Goal: Use online tool/utility: Utilize a website feature to perform a specific function

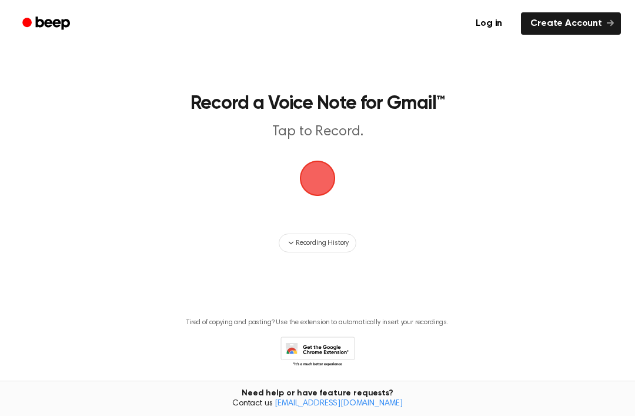
click at [313, 178] on span "button" at bounding box center [317, 178] width 33 height 33
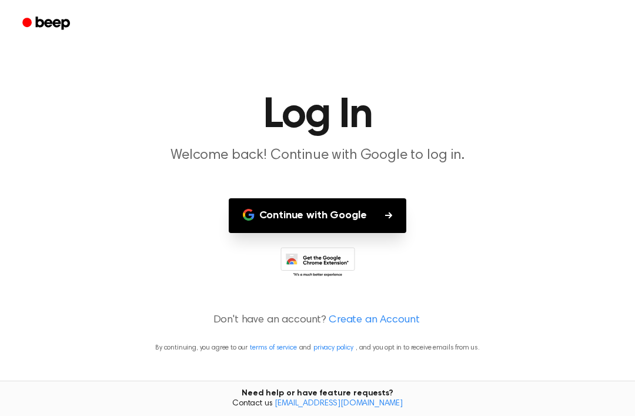
click at [300, 212] on button "Continue with Google" at bounding box center [318, 215] width 178 height 35
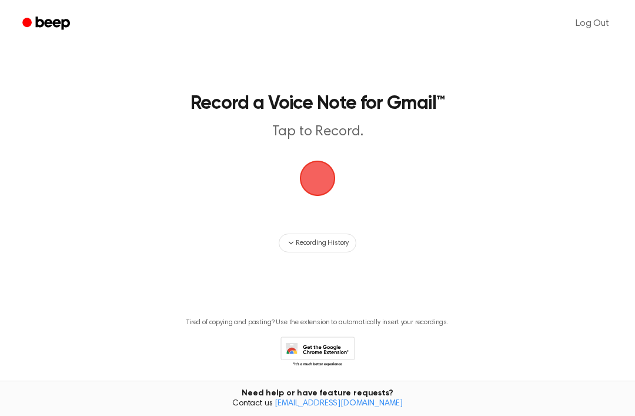
click at [330, 185] on span "button" at bounding box center [317, 178] width 33 height 33
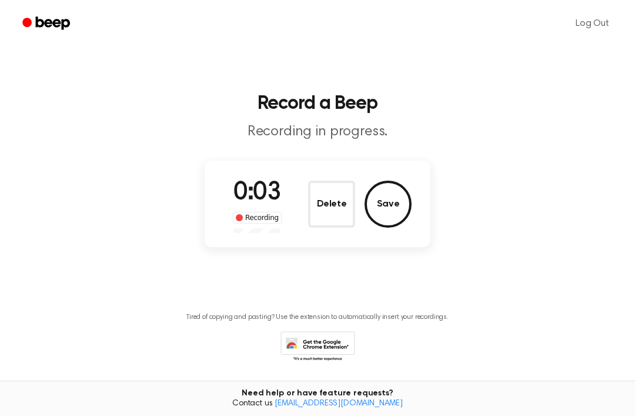
click at [382, 198] on button "Save" at bounding box center [388, 204] width 47 height 47
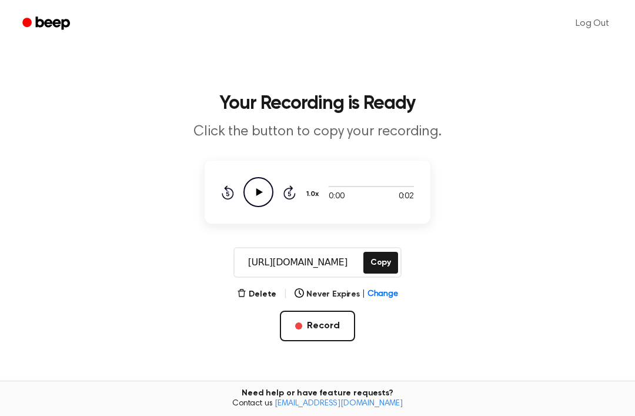
click at [259, 197] on icon "Play Audio" at bounding box center [259, 192] width 30 height 30
click at [228, 195] on icon "Rewind 5 seconds" at bounding box center [227, 192] width 13 height 15
click at [253, 194] on icon "Pause Audio" at bounding box center [259, 192] width 30 height 30
click at [256, 196] on icon "Play Audio" at bounding box center [259, 192] width 30 height 30
click at [377, 186] on div at bounding box center [371, 186] width 85 height 1
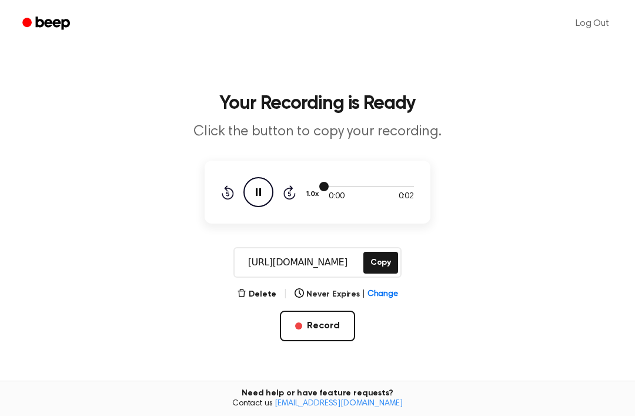
click at [333, 188] on div at bounding box center [371, 185] width 85 height 9
click at [333, 187] on div at bounding box center [371, 185] width 85 height 9
click at [359, 185] on div at bounding box center [371, 185] width 85 height 9
click at [336, 190] on div at bounding box center [371, 185] width 85 height 9
click at [259, 197] on icon "Pause Audio" at bounding box center [259, 192] width 30 height 30
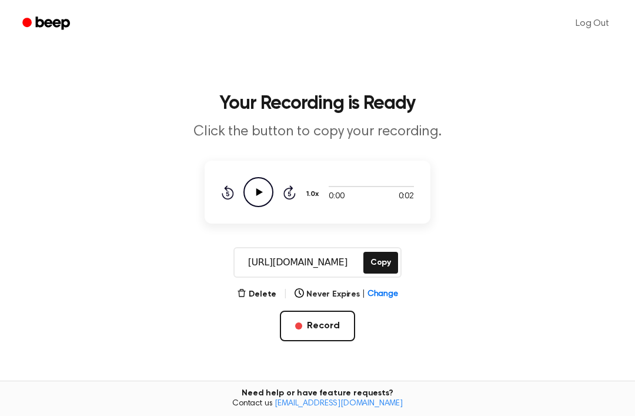
click at [254, 192] on icon "Play Audio" at bounding box center [259, 192] width 30 height 30
click at [356, 190] on div at bounding box center [371, 185] width 85 height 9
click at [252, 189] on icon "Pause Audio" at bounding box center [259, 192] width 30 height 30
click at [343, 327] on button "Record" at bounding box center [317, 326] width 75 height 31
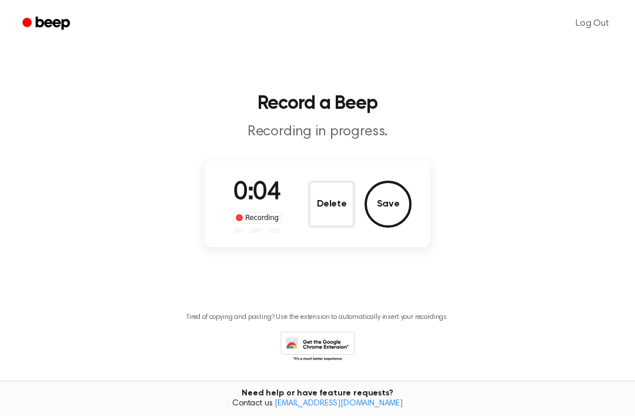
click at [389, 198] on button "Save" at bounding box center [388, 204] width 47 height 47
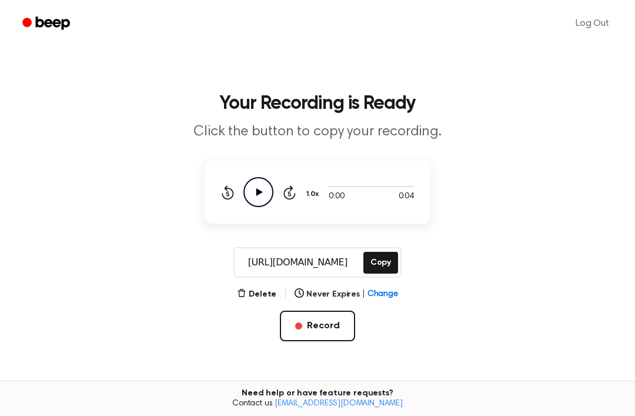
click at [265, 197] on icon "Play Audio" at bounding box center [259, 192] width 30 height 30
click at [388, 262] on button "Copy" at bounding box center [380, 263] width 35 height 22
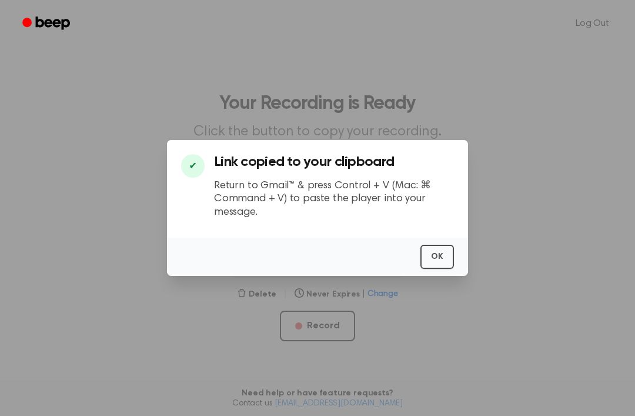
click at [452, 269] on button "OK" at bounding box center [438, 257] width 34 height 24
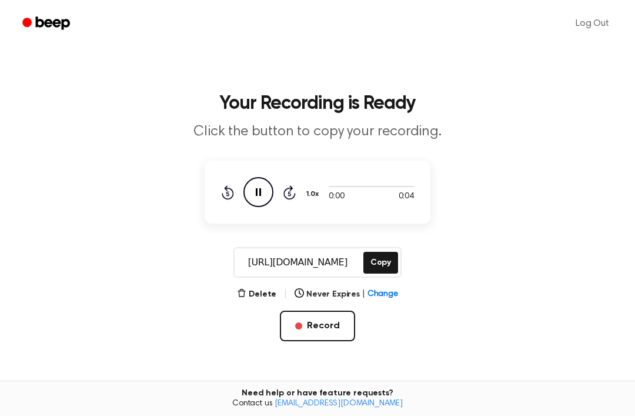
click at [59, 34] on link "Beep" at bounding box center [47, 23] width 66 height 23
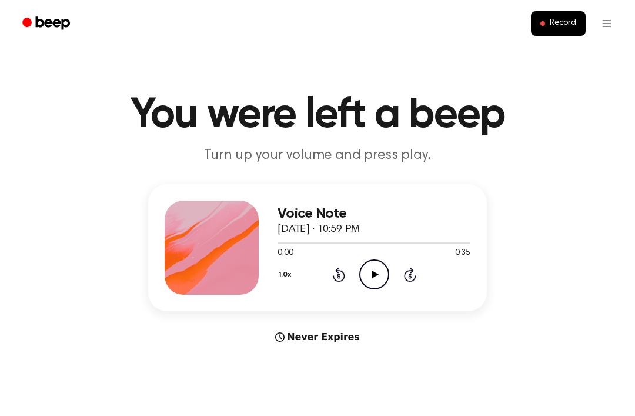
click at [373, 286] on icon "Play Audio" at bounding box center [374, 274] width 30 height 30
